Goal: Transaction & Acquisition: Purchase product/service

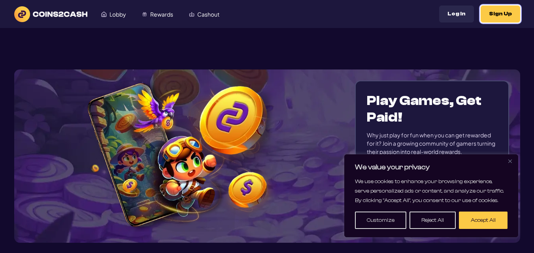
click at [490, 16] on button "Sign Up" at bounding box center [500, 14] width 40 height 17
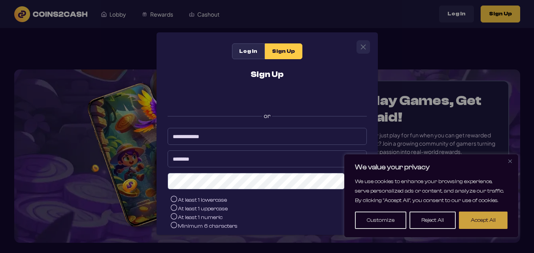
click at [492, 218] on button "Accept All" at bounding box center [483, 220] width 49 height 17
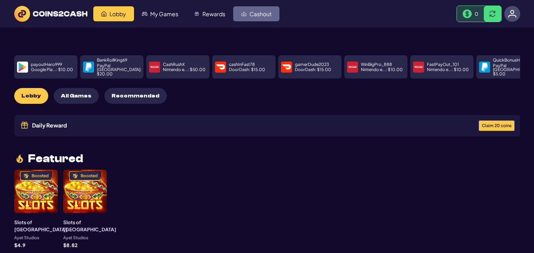
click at [249, 12] on span "Cashout" at bounding box center [260, 14] width 22 height 6
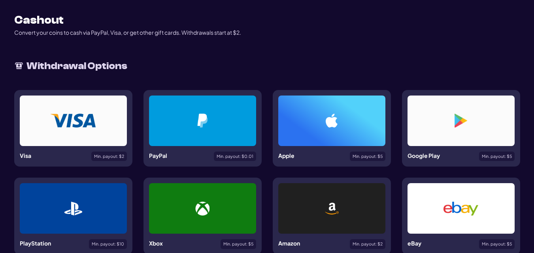
scroll to position [16, 0]
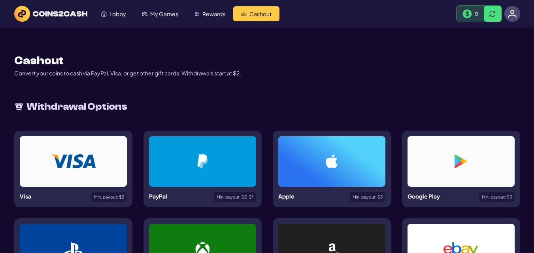
click at [512, 15] on img at bounding box center [512, 13] width 9 height 9
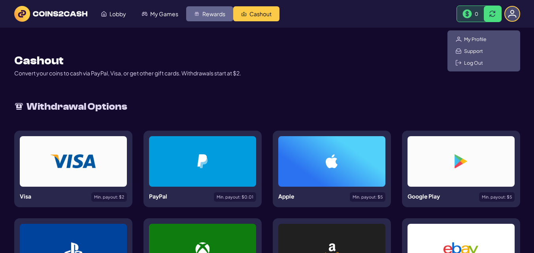
click at [210, 13] on span "Rewards" at bounding box center [213, 14] width 23 height 6
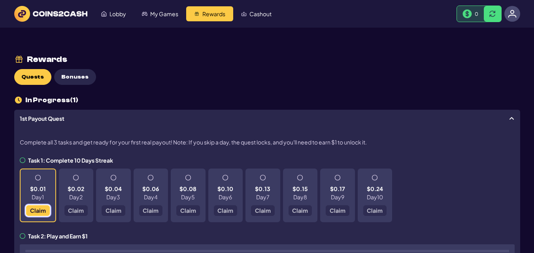
click at [44, 208] on span "Claim" at bounding box center [38, 211] width 16 height 6
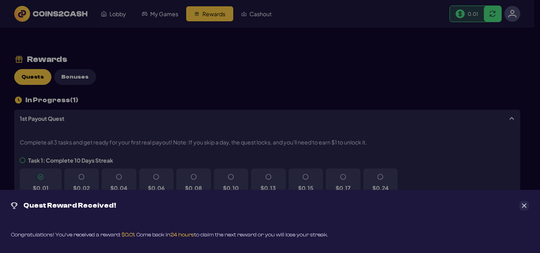
click at [523, 203] on icon "Close" at bounding box center [524, 206] width 6 height 6
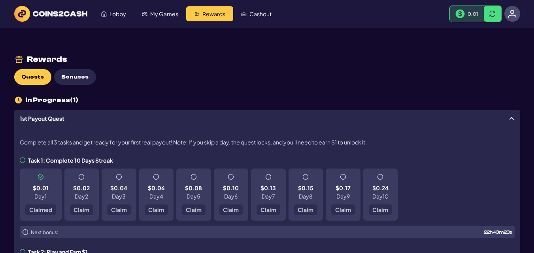
click at [82, 176] on span at bounding box center [82, 177] width 6 height 6
click at [158, 17] on span "My Games" at bounding box center [164, 14] width 28 height 6
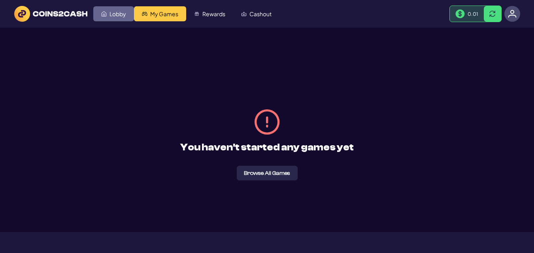
click at [117, 19] on link "Lobby" at bounding box center [113, 13] width 41 height 15
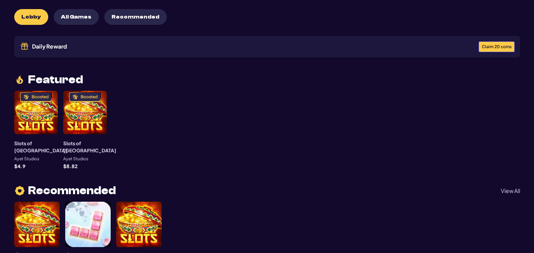
scroll to position [63, 0]
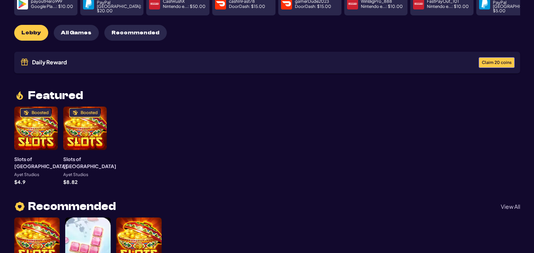
click at [36, 130] on div "Boosted" at bounding box center [35, 128] width 43 height 43
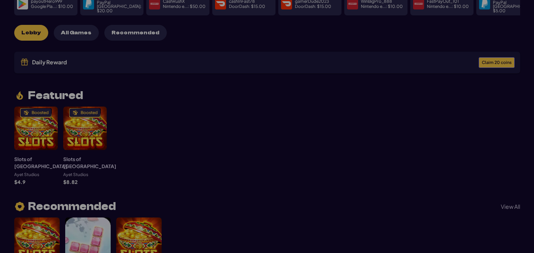
scroll to position [40, 0]
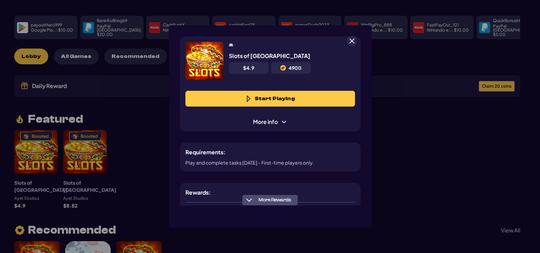
click at [235, 94] on button "Start Playing" at bounding box center [269, 99] width 169 height 16
click at [348, 39] on span at bounding box center [351, 41] width 7 height 7
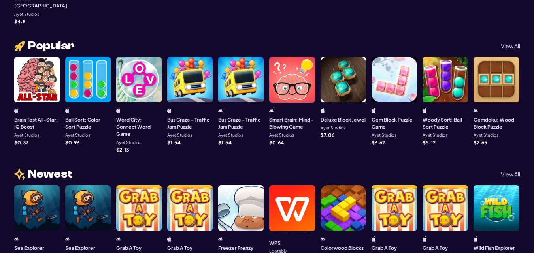
scroll to position [482, 0]
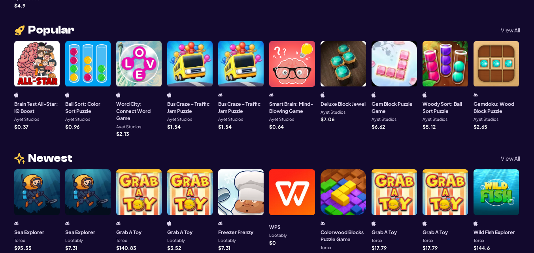
click at [395, 182] on div at bounding box center [393, 191] width 45 height 45
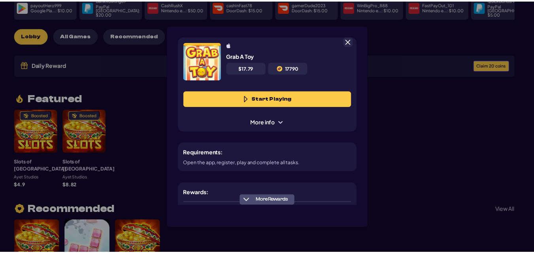
scroll to position [40, 0]
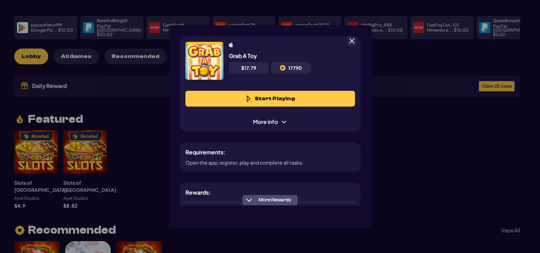
click at [320, 99] on button "Start Playing" at bounding box center [269, 99] width 169 height 16
click at [352, 38] on span at bounding box center [351, 41] width 7 height 7
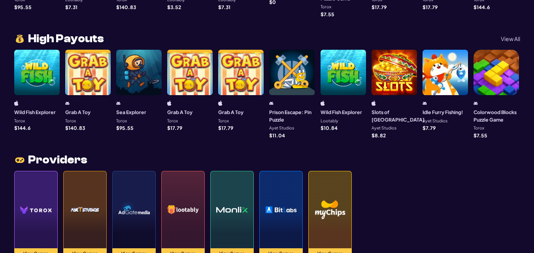
scroll to position [719, 0]
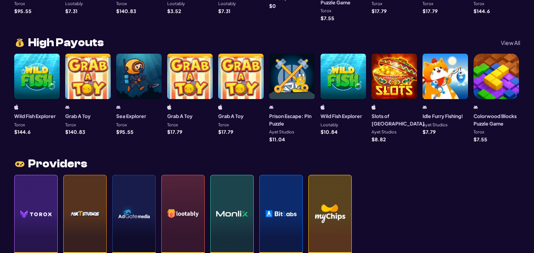
click at [40, 199] on img at bounding box center [36, 213] width 32 height 55
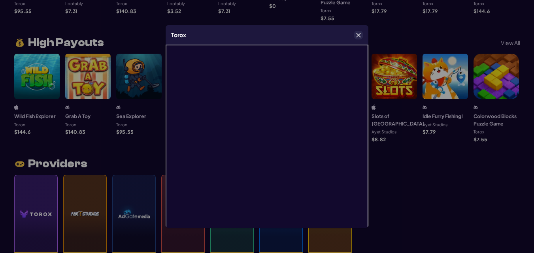
scroll to position [17, 0]
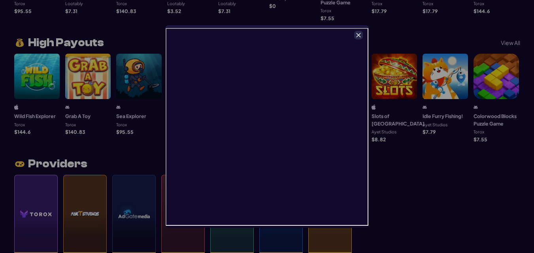
click at [360, 35] on icon "Close" at bounding box center [359, 35] width 6 height 6
